Goal: Task Accomplishment & Management: Use online tool/utility

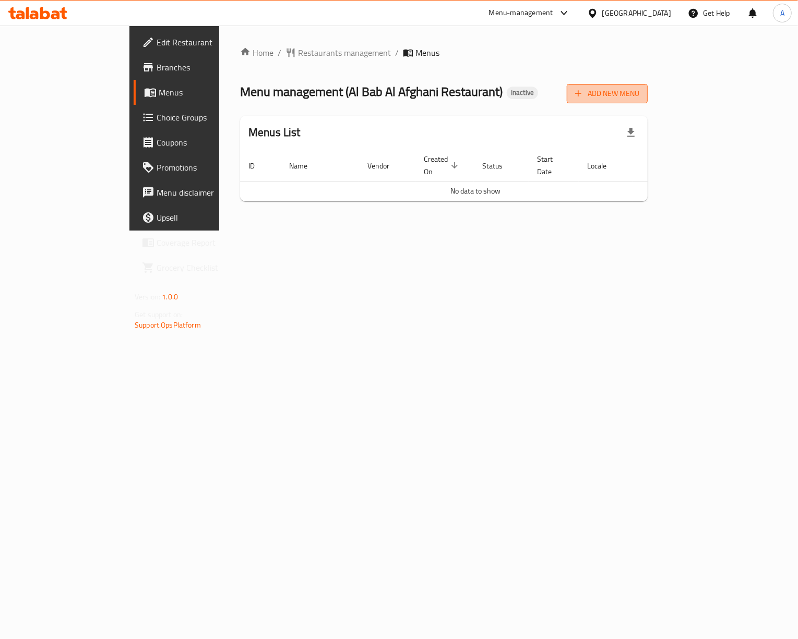
click at [647, 86] on button "Add New Menu" at bounding box center [607, 93] width 81 height 19
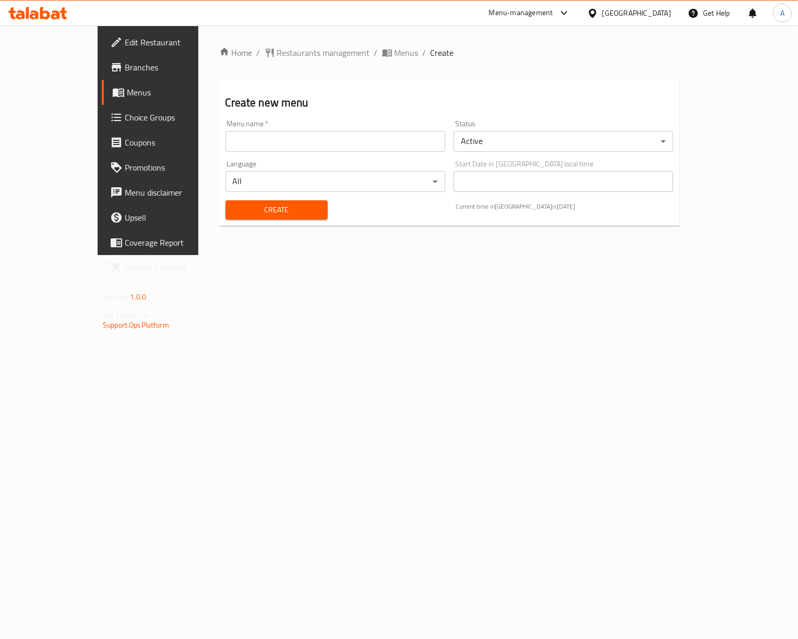
click at [322, 134] on input "text" at bounding box center [335, 141] width 220 height 21
type input "New"
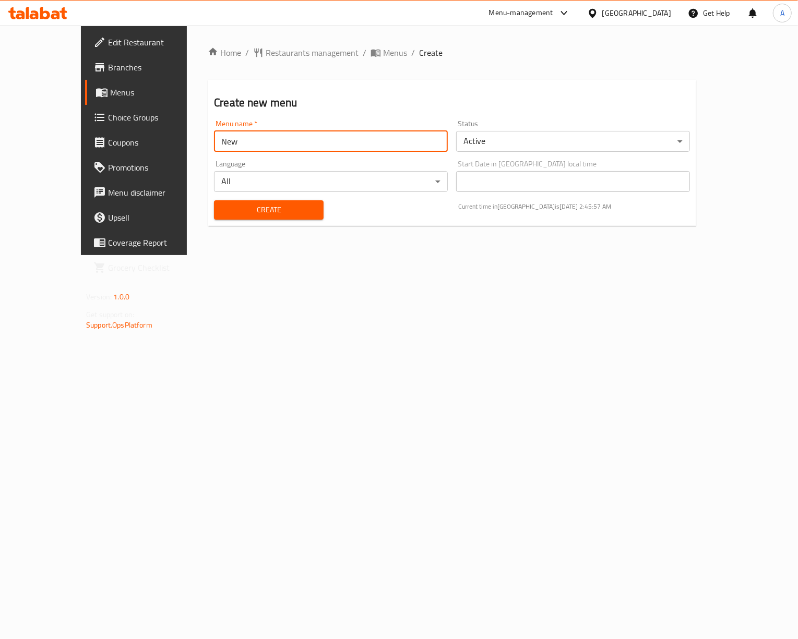
click at [266, 197] on div "Create" at bounding box center [269, 210] width 122 height 32
click at [271, 209] on span "Create" at bounding box center [268, 209] width 93 height 13
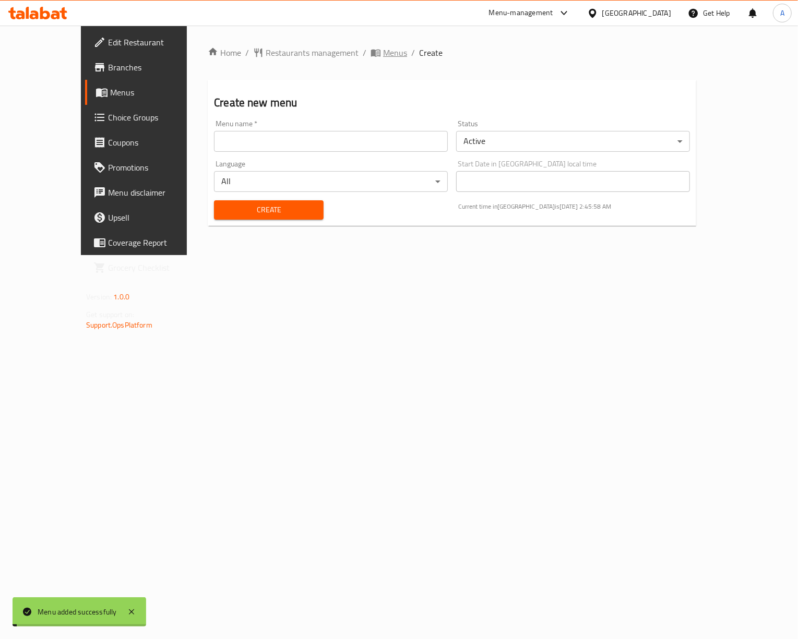
click at [383, 53] on span "Menus" at bounding box center [395, 52] width 24 height 13
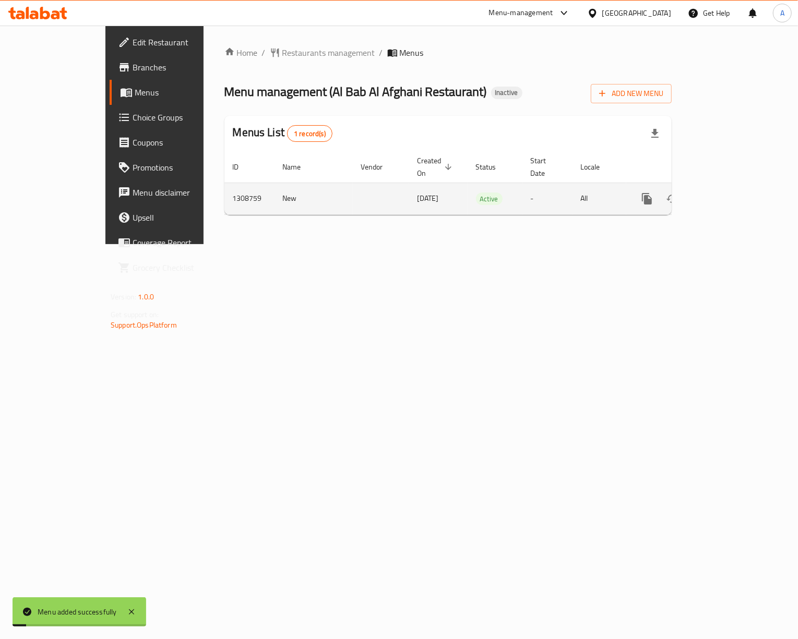
click at [728, 193] on icon "enhanced table" at bounding box center [722, 199] width 13 height 13
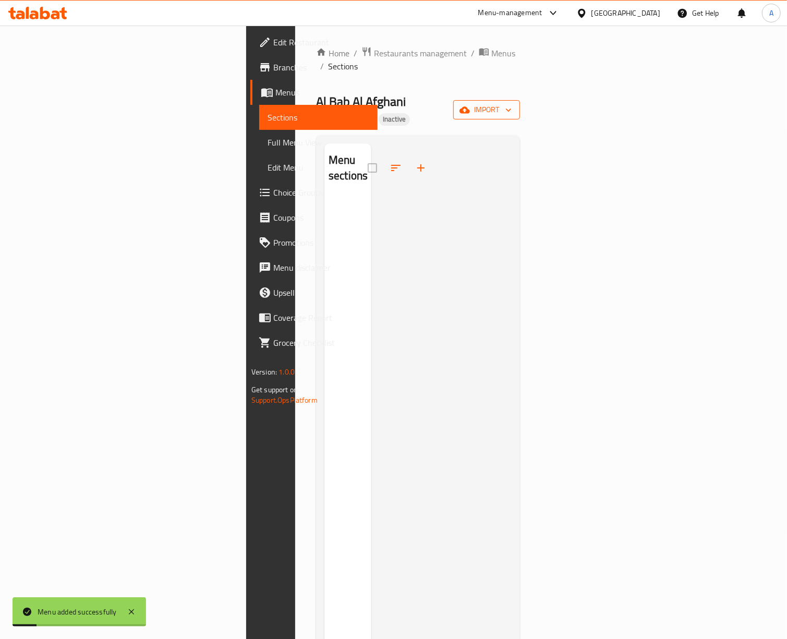
click at [520, 100] on button "import" at bounding box center [486, 109] width 67 height 19
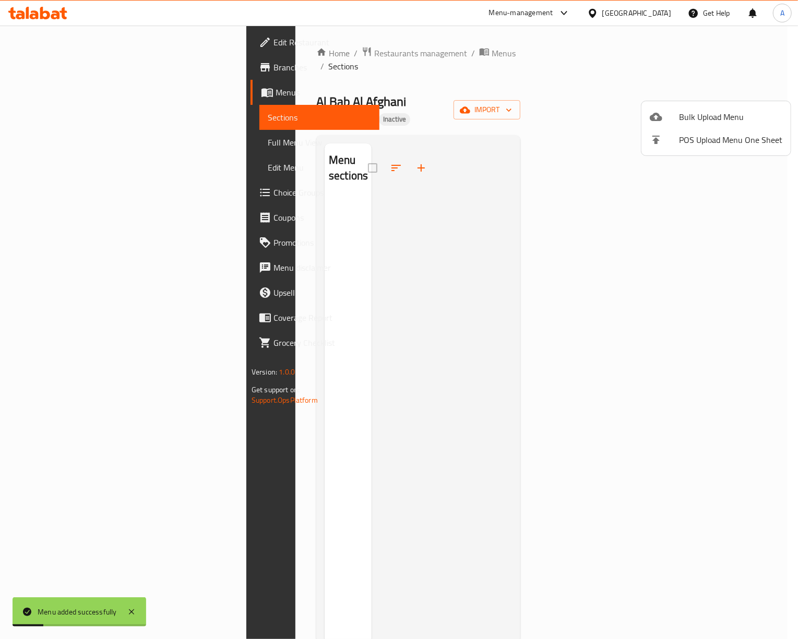
click at [727, 106] on li "Bulk Upload Menu" at bounding box center [715, 116] width 149 height 23
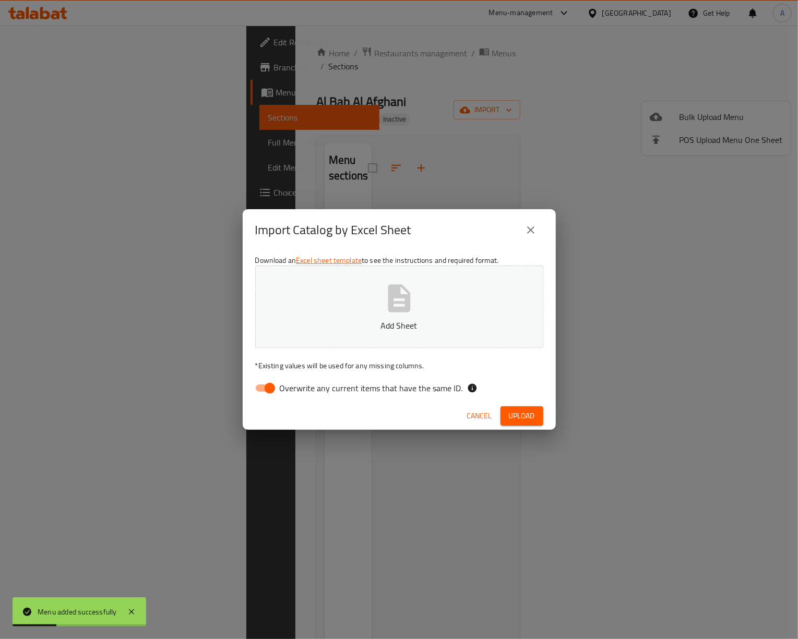
click at [276, 392] on input "Overwrite any current items that have the same ID." at bounding box center [269, 388] width 59 height 20
checkbox input "false"
click at [376, 319] on p "Add Sheet" at bounding box center [399, 325] width 256 height 13
click at [522, 410] on span "Upload" at bounding box center [522, 416] width 26 height 13
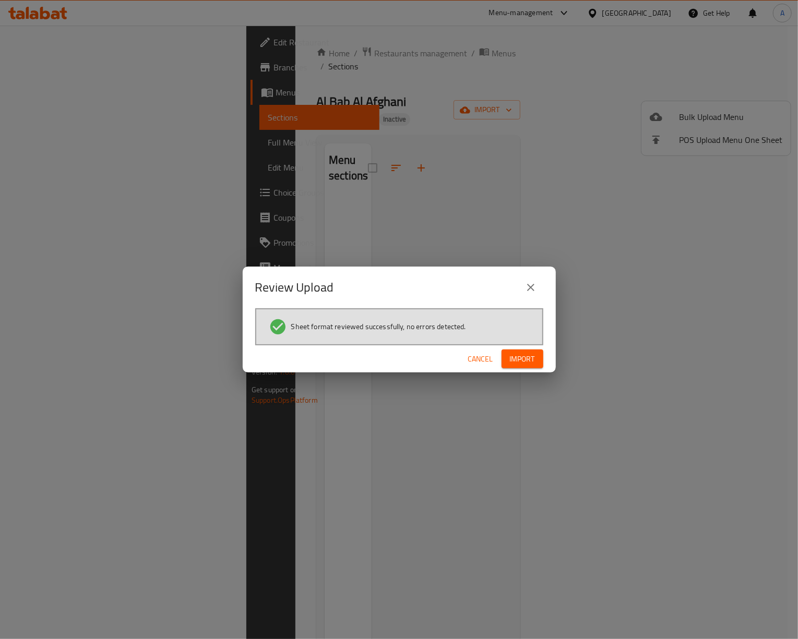
click at [531, 350] on button "Import" at bounding box center [522, 359] width 42 height 19
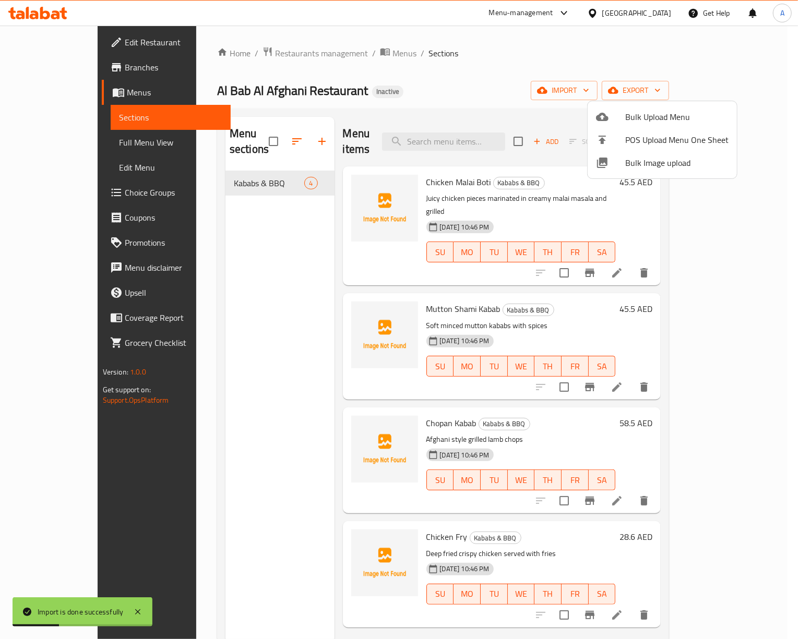
click at [249, 347] on div at bounding box center [399, 319] width 798 height 639
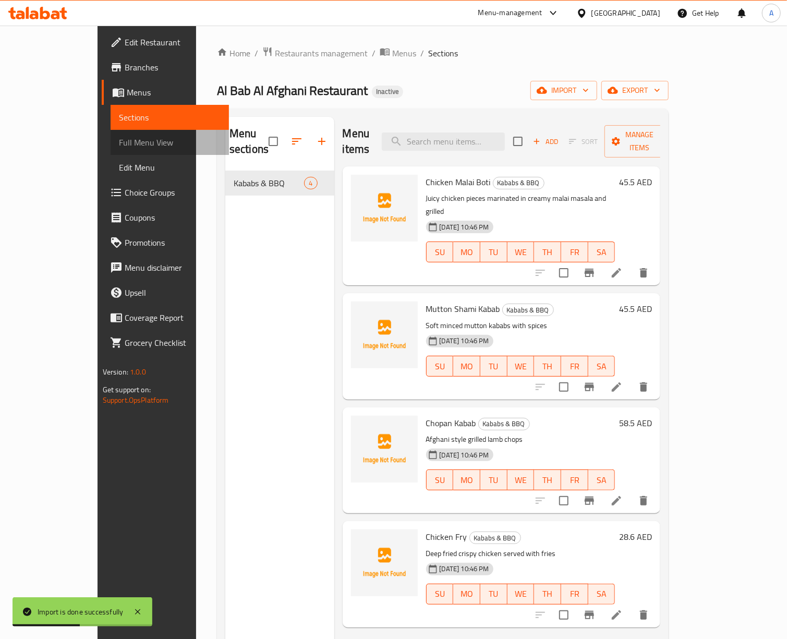
click at [119, 137] on span "Full Menu View" at bounding box center [170, 142] width 102 height 13
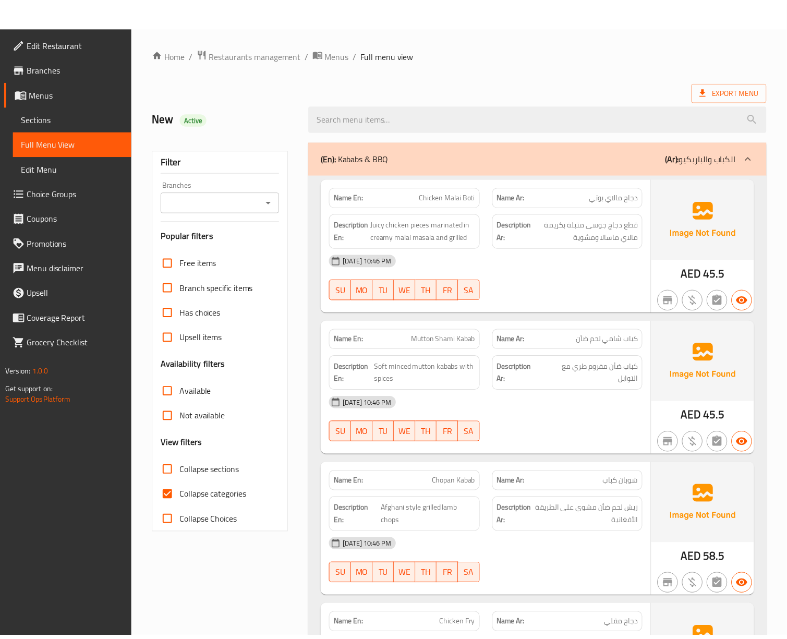
scroll to position [147, 0]
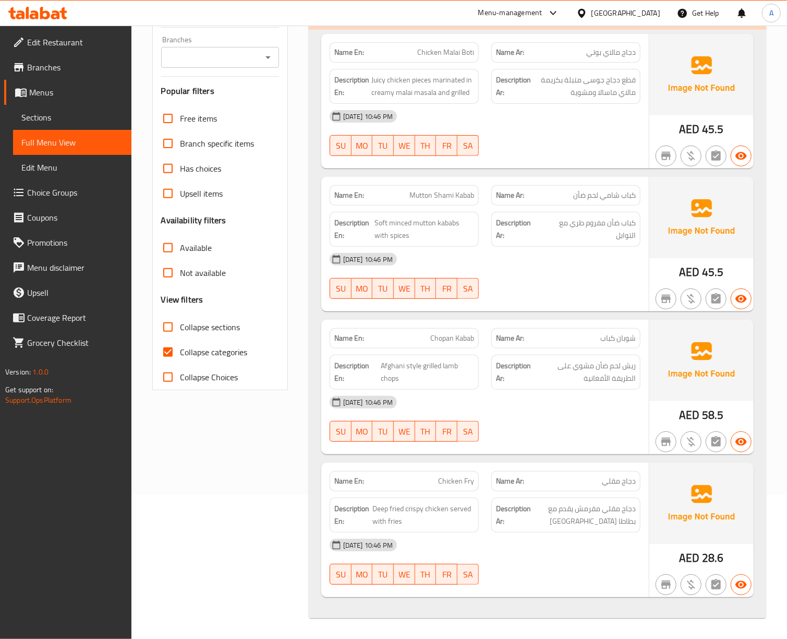
click at [53, 63] on span "Branches" at bounding box center [75, 67] width 96 height 13
